Goal: Information Seeking & Learning: Learn about a topic

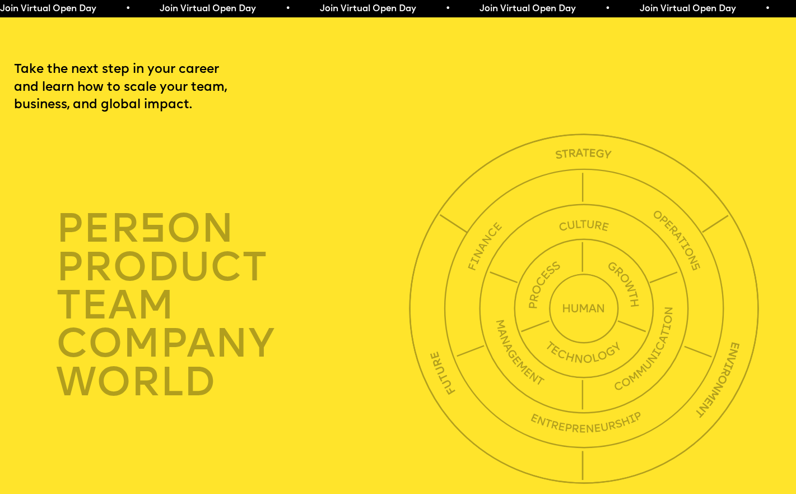
scroll to position [2716, 0]
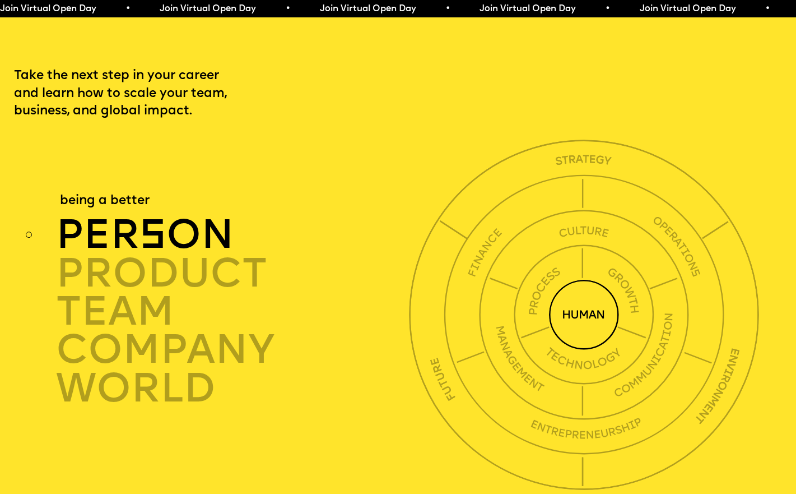
click at [137, 222] on div "per s on" at bounding box center [235, 235] width 359 height 38
click at [213, 216] on div "per s on" at bounding box center [235, 235] width 359 height 38
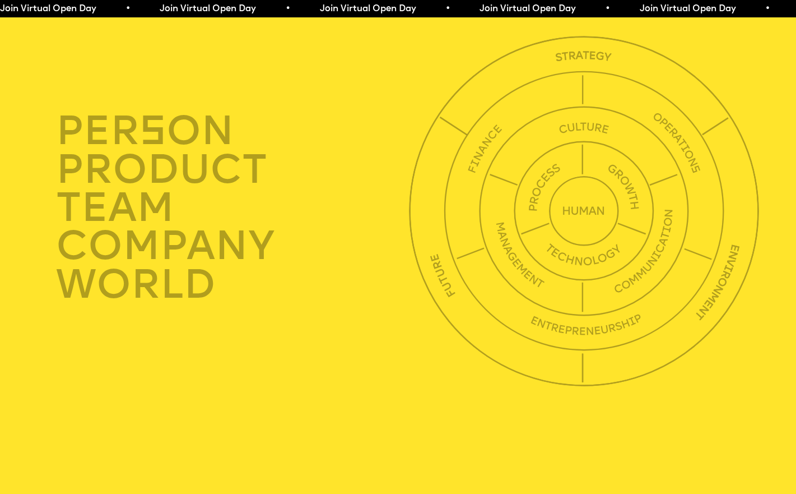
scroll to position [2798, 0]
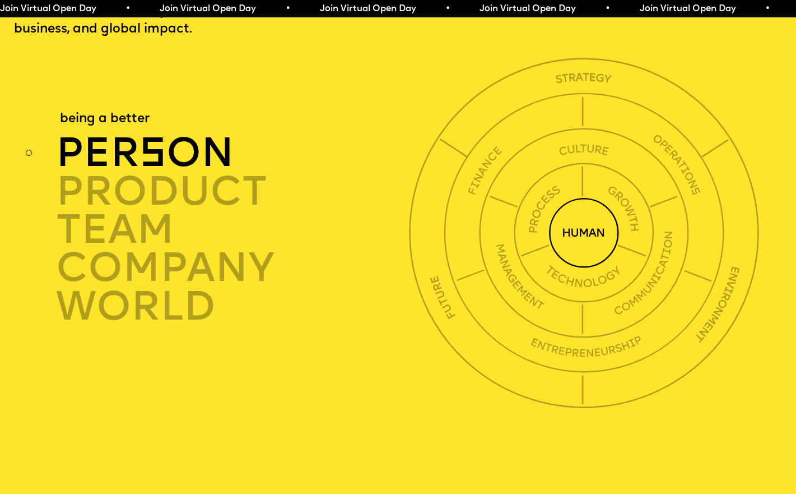
click at [588, 216] on img at bounding box center [584, 233] width 70 height 70
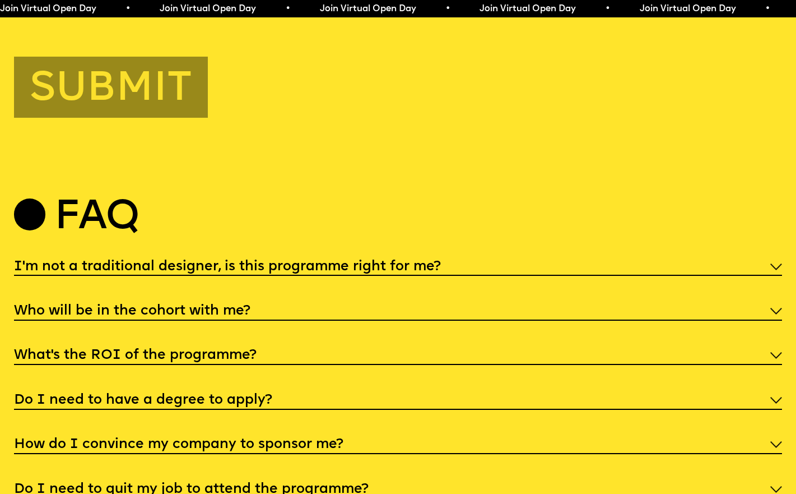
scroll to position [4154, 0]
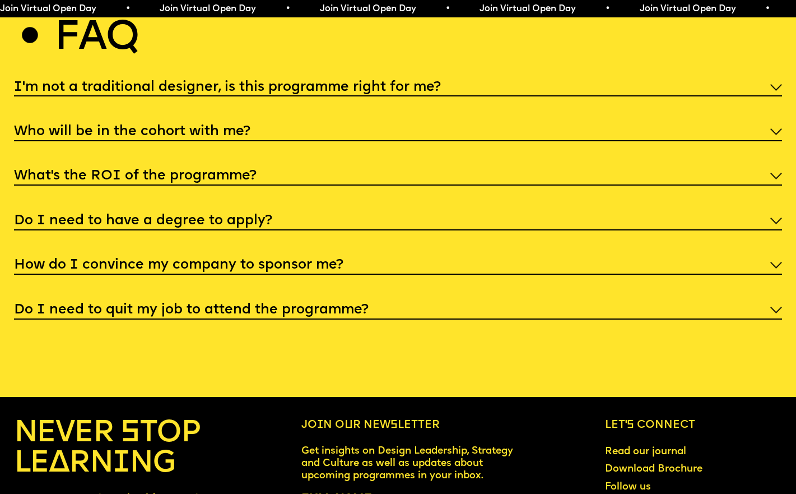
click at [231, 126] on h5 "Who will be in the cohort with me?" at bounding box center [132, 131] width 236 height 11
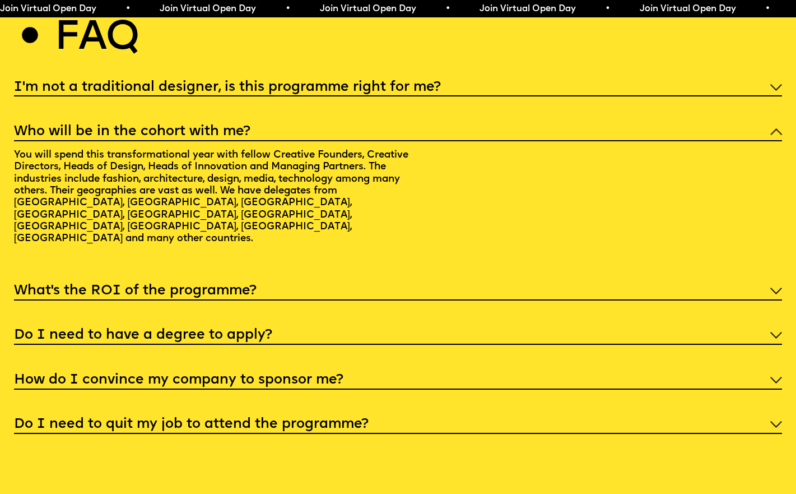
click at [231, 126] on h5 "Who will be in the cohort with me?" at bounding box center [132, 131] width 236 height 11
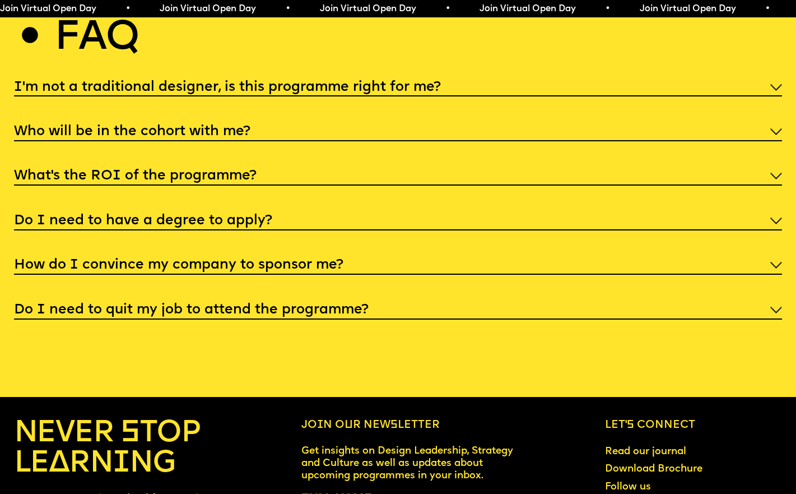
click at [230, 210] on div "Do I need to have a degree to apply?" at bounding box center [398, 220] width 769 height 21
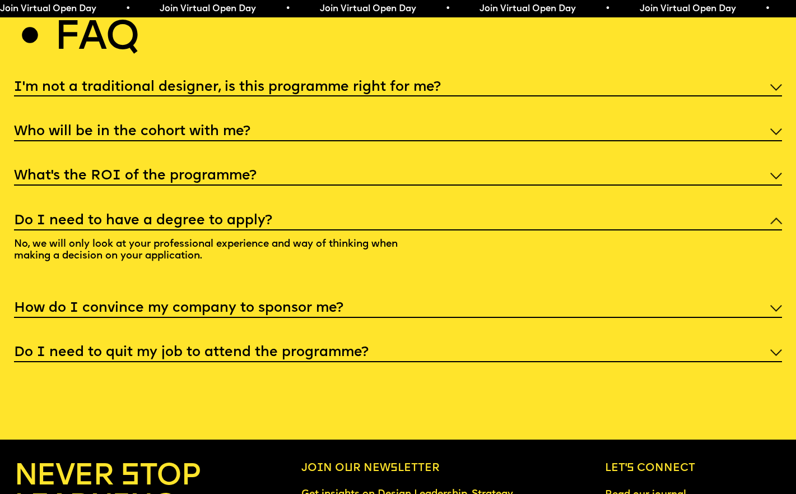
click at [230, 210] on div "Do I need to have a degree to apply?" at bounding box center [398, 220] width 769 height 21
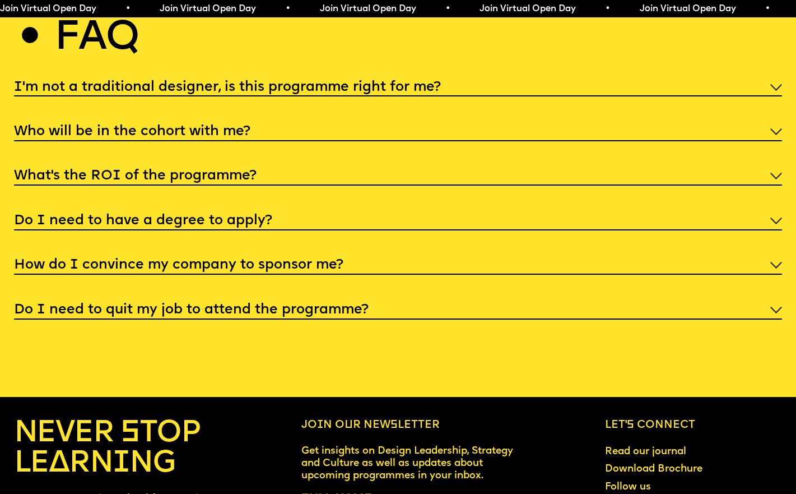
click at [244, 259] on h5 "How do I convince my company to sponsor me?" at bounding box center [178, 264] width 329 height 11
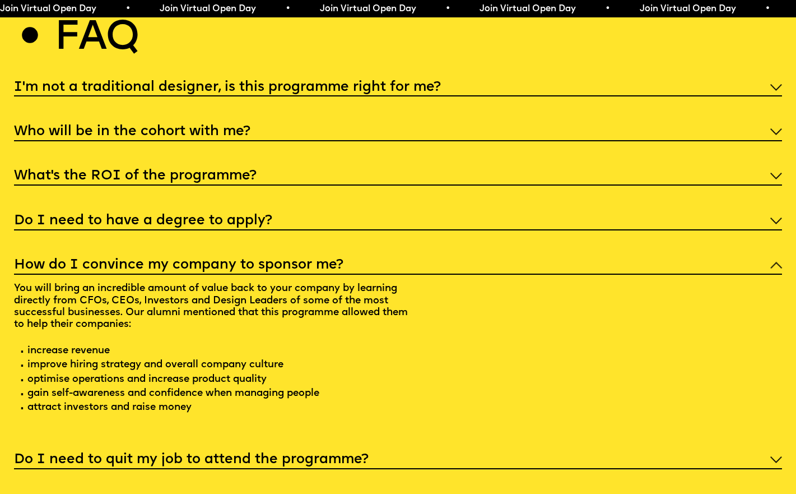
click at [244, 259] on h5 "How do I convince my company to sponsor me?" at bounding box center [178, 264] width 329 height 11
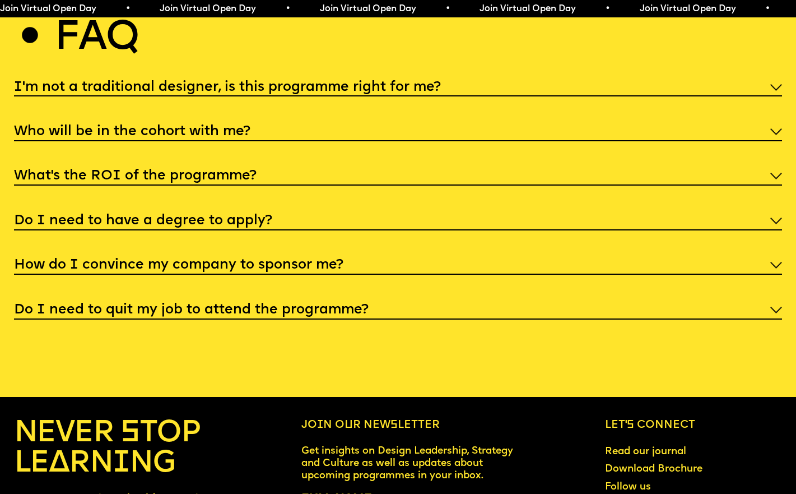
click at [265, 299] on div "Do I need to quit my job to attend the programme?" at bounding box center [398, 309] width 769 height 21
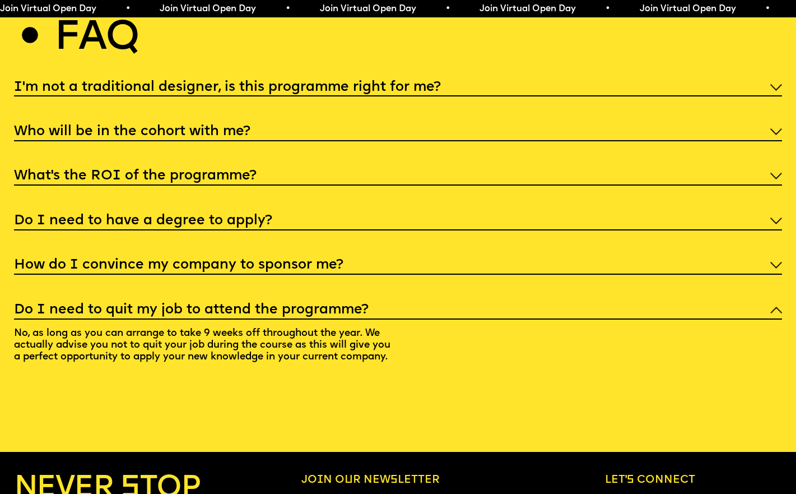
click at [281, 304] on h5 "Do I need to quit my job to attend the programme?" at bounding box center [191, 309] width 355 height 11
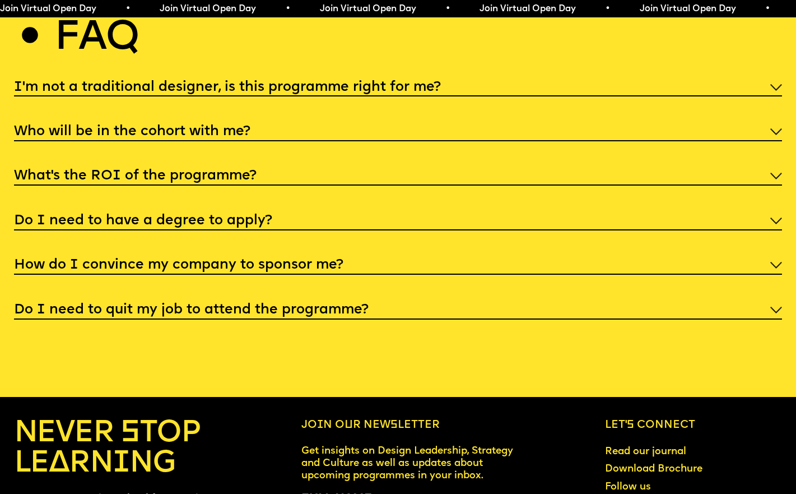
click at [282, 304] on h5 "Do I need to quit my job to attend the programme?" at bounding box center [191, 309] width 355 height 11
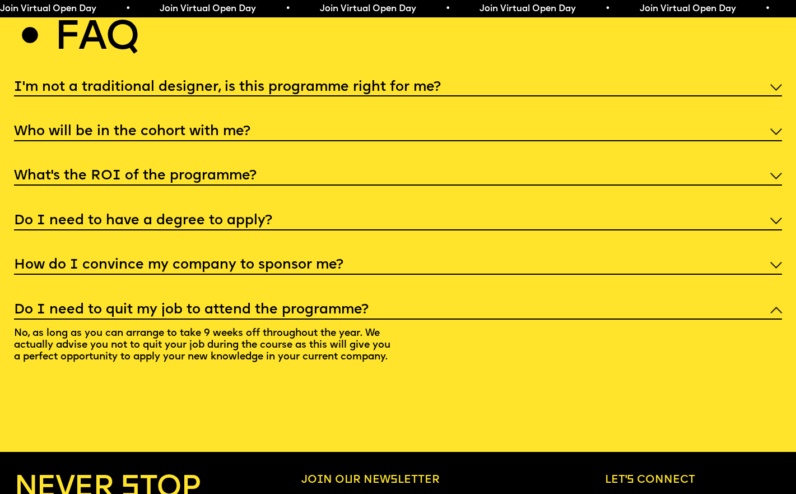
click at [282, 304] on h5 "Do I need to quit my job to attend the programme?" at bounding box center [191, 309] width 355 height 11
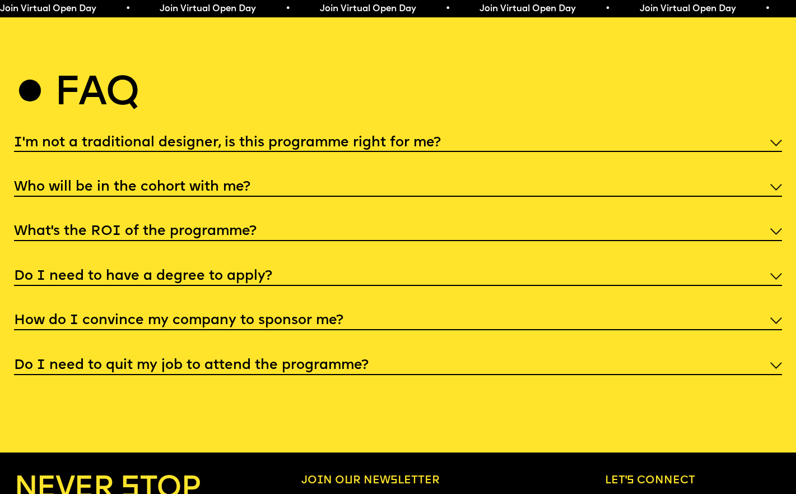
scroll to position [4101, 0]
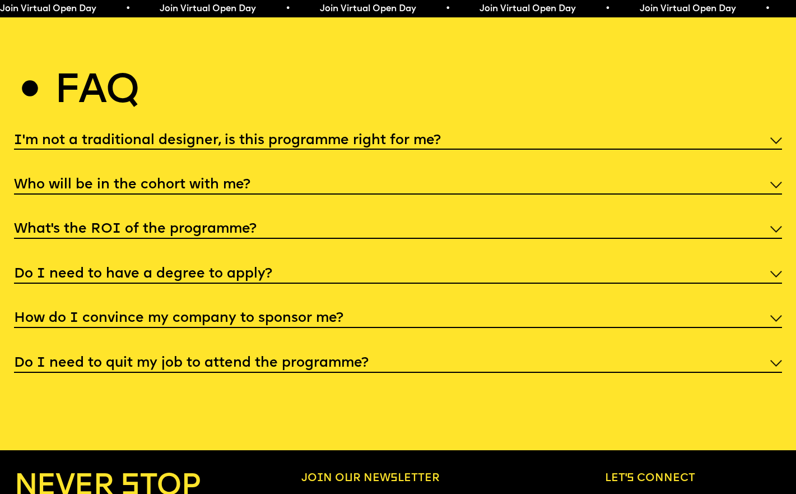
click at [211, 224] on h5 "What’s the ROI of the programme?" at bounding box center [135, 229] width 243 height 11
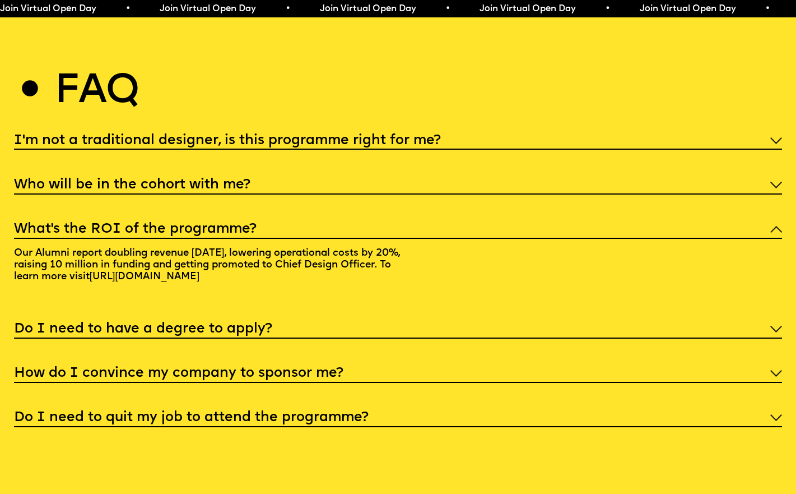
click at [212, 224] on h5 "What’s the ROI of the programme?" at bounding box center [135, 229] width 243 height 11
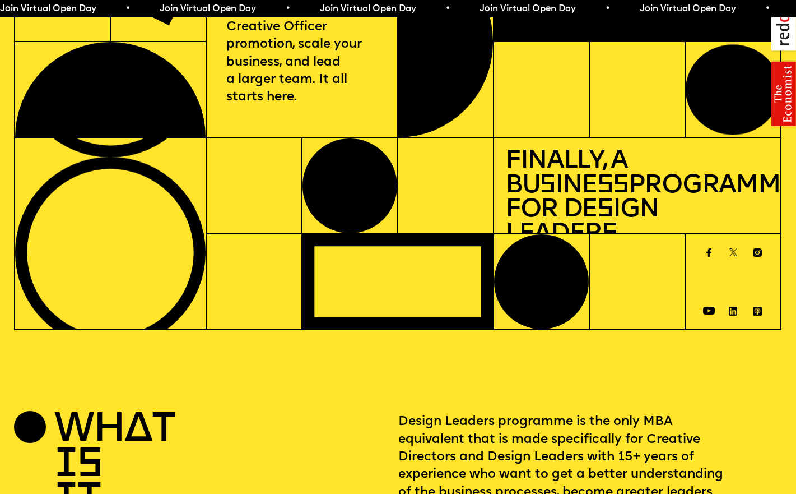
scroll to position [0, 0]
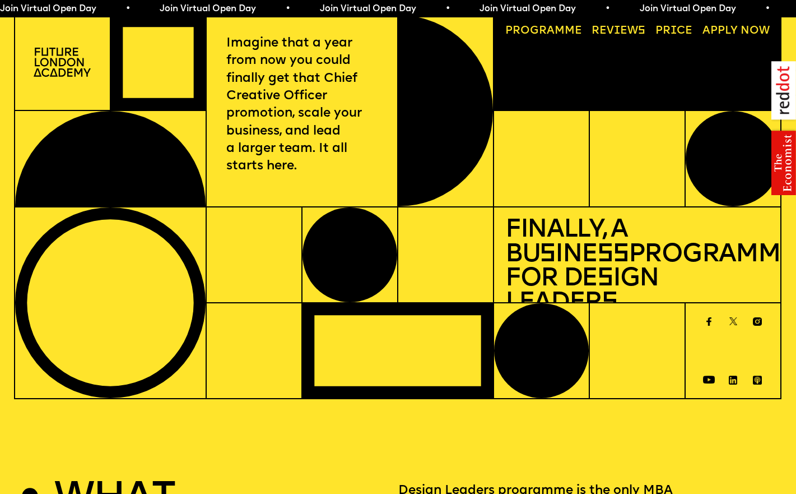
click at [630, 31] on link "Reviews" at bounding box center [619, 32] width 65 height 22
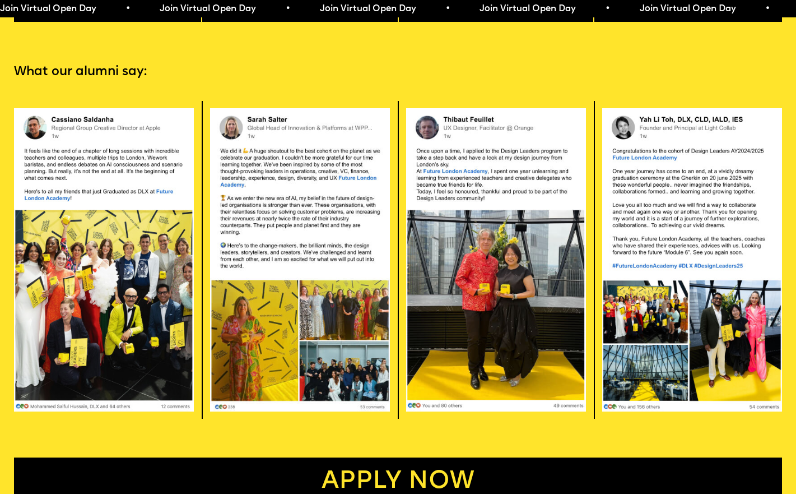
scroll to position [2201, 0]
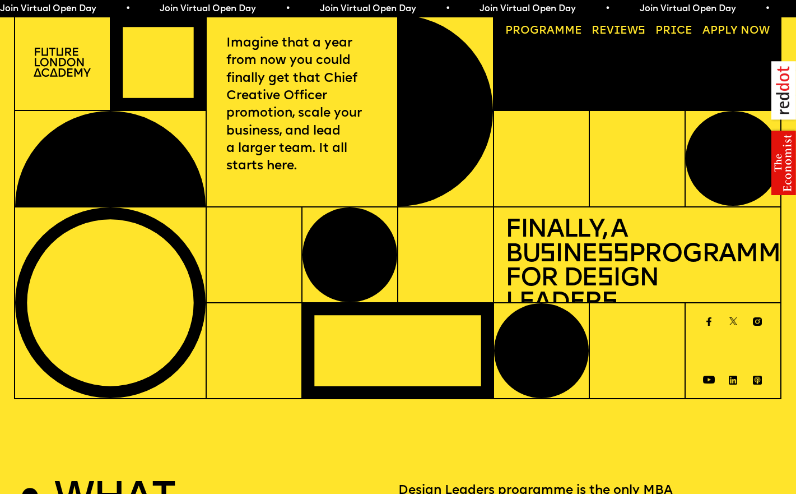
click at [621, 31] on link "Reviews" at bounding box center [619, 32] width 65 height 22
click at [70, 63] on img at bounding box center [62, 62] width 57 height 29
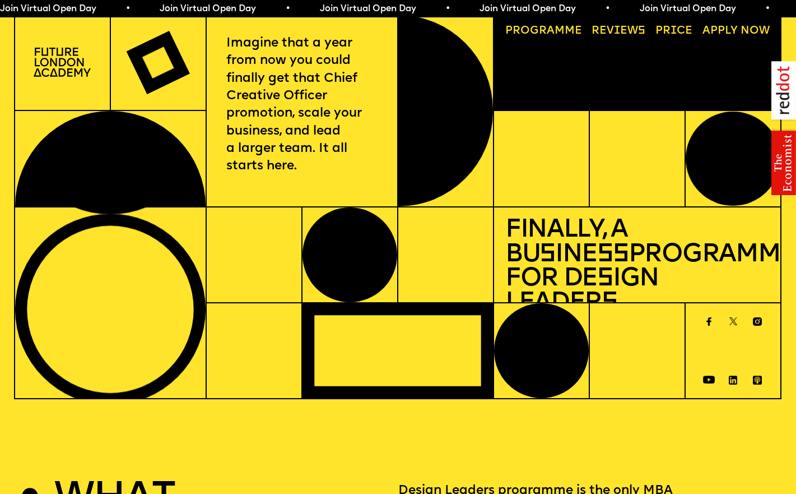
click at [679, 32] on link "Price" at bounding box center [674, 32] width 48 height 22
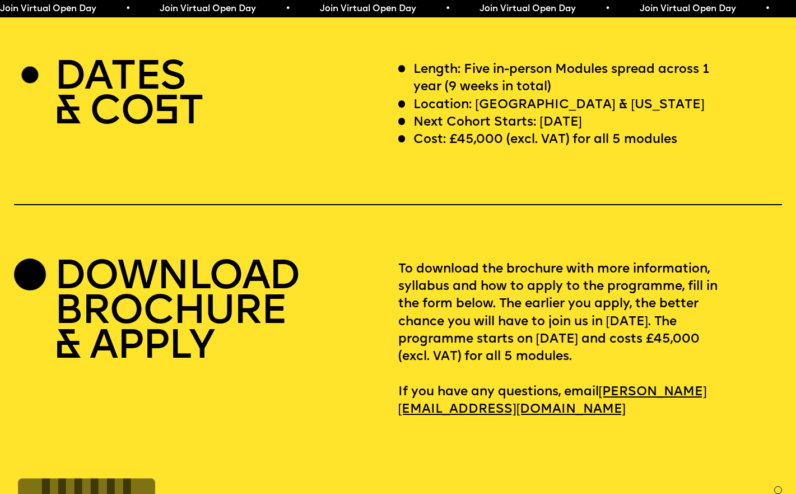
scroll to position [3257, 0]
